Goal: Transaction & Acquisition: Book appointment/travel/reservation

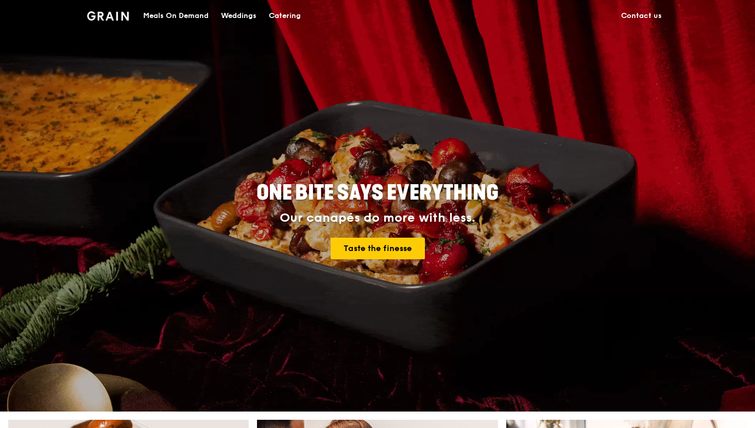
click at [115, 15] on img at bounding box center [108, 15] width 42 height 9
click at [411, 246] on link "Taste the finesse" at bounding box center [377, 249] width 94 height 22
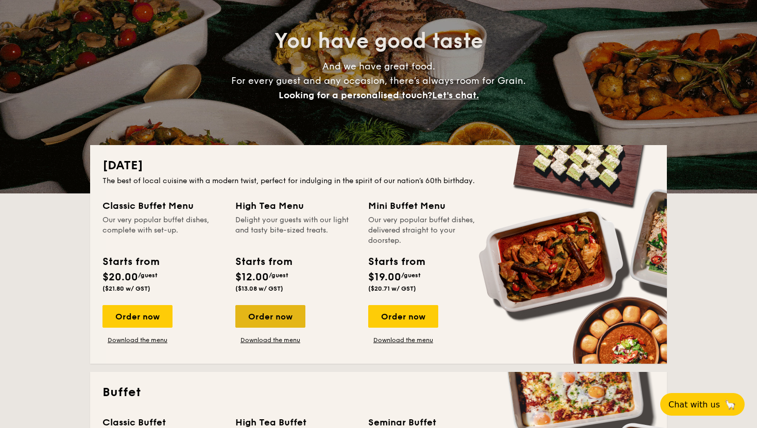
scroll to position [240, 0]
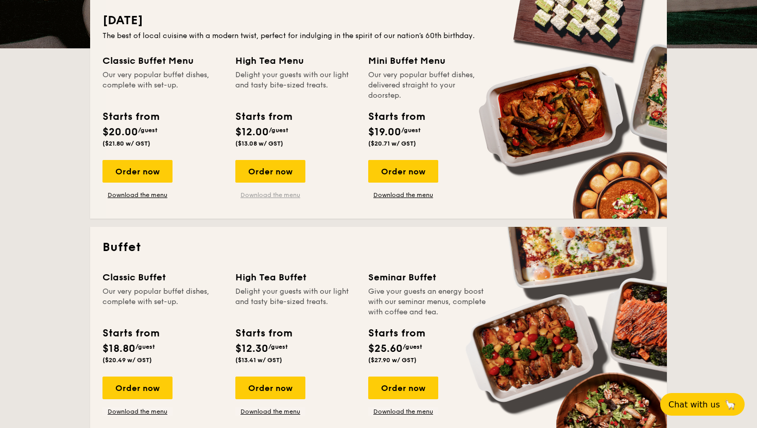
click at [270, 197] on link "Download the menu" at bounding box center [270, 195] width 70 height 8
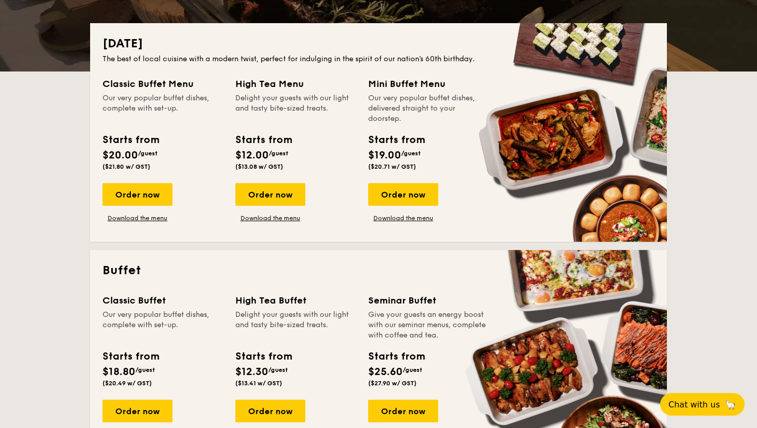
scroll to position [405, 0]
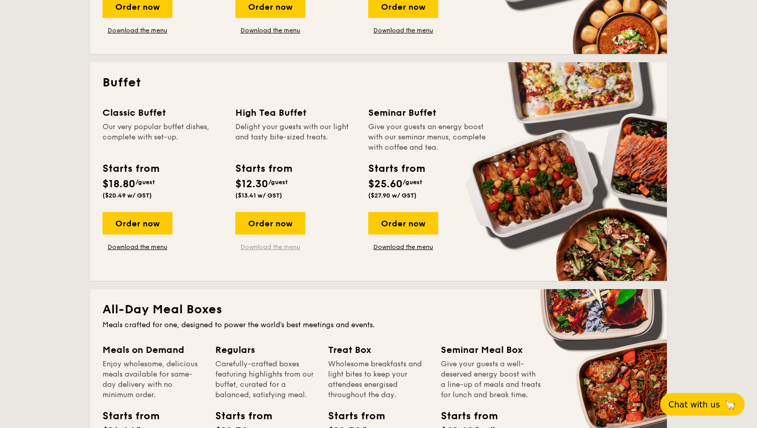
click at [283, 248] on link "Download the menu" at bounding box center [270, 247] width 70 height 8
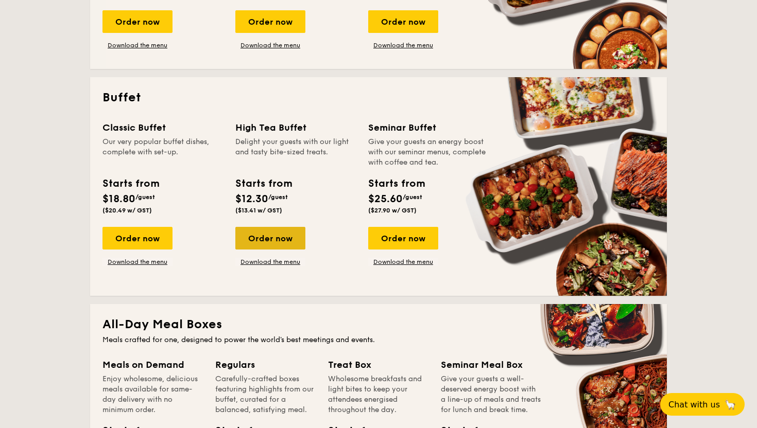
click at [274, 238] on div "Order now" at bounding box center [270, 238] width 70 height 23
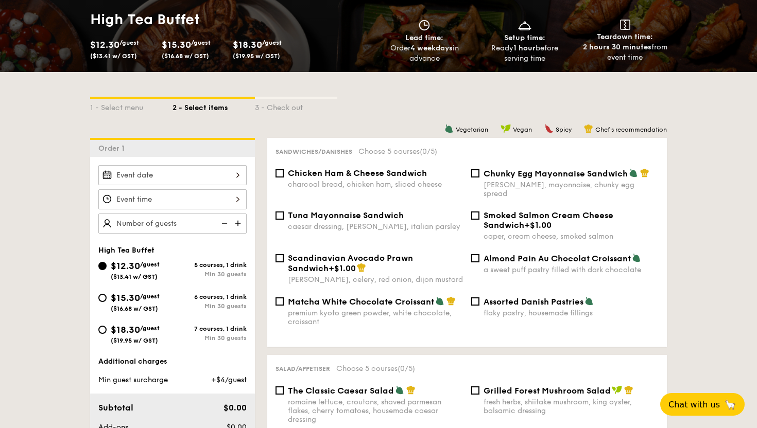
scroll to position [169, 0]
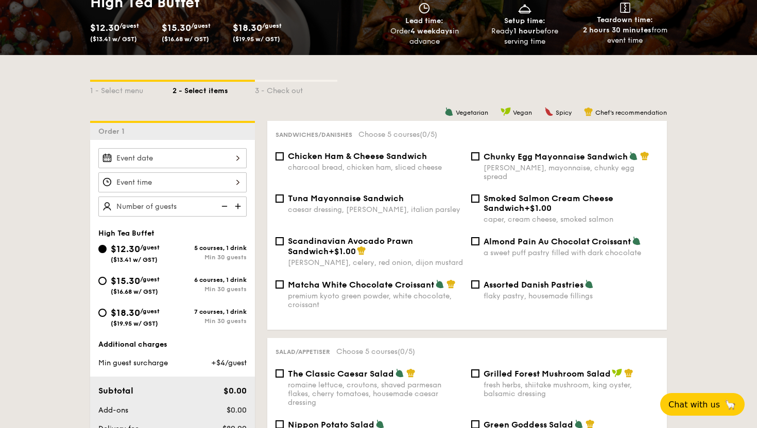
click at [214, 156] on div at bounding box center [172, 158] width 148 height 20
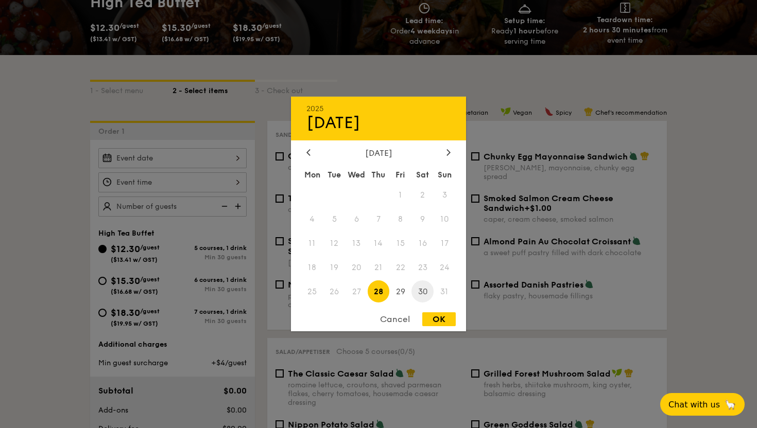
click at [419, 292] on span "30" at bounding box center [422, 292] width 22 height 22
click at [435, 318] on div "OK" at bounding box center [438, 319] width 33 height 14
type input "Aug 30, 2025"
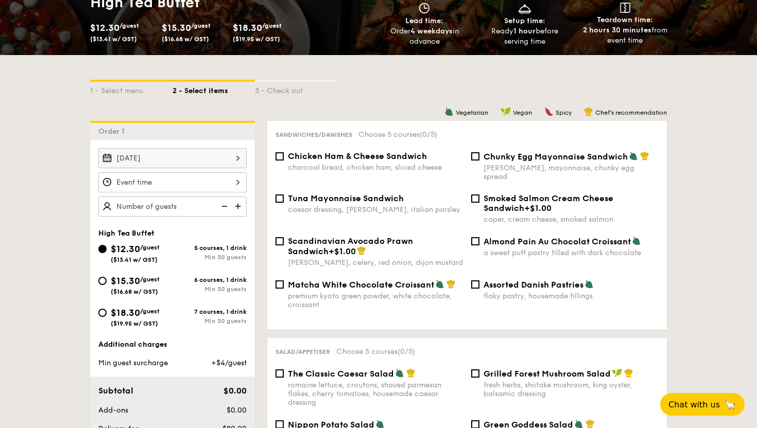
click at [188, 183] on div at bounding box center [172, 182] width 148 height 20
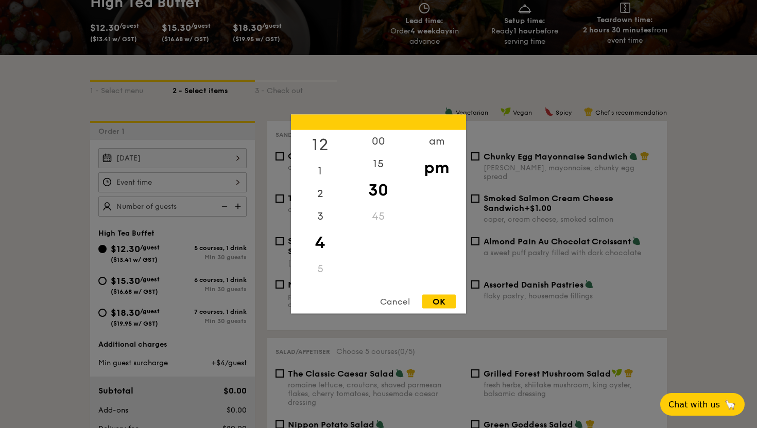
click at [320, 148] on div "12" at bounding box center [320, 145] width 58 height 30
click at [376, 149] on div "00" at bounding box center [378, 145] width 58 height 30
click at [443, 310] on div "Cancel OK" at bounding box center [378, 304] width 175 height 19
click at [443, 302] on div "OK" at bounding box center [438, 302] width 33 height 14
type input "12:00PM"
